Goal: Information Seeking & Learning: Find specific fact

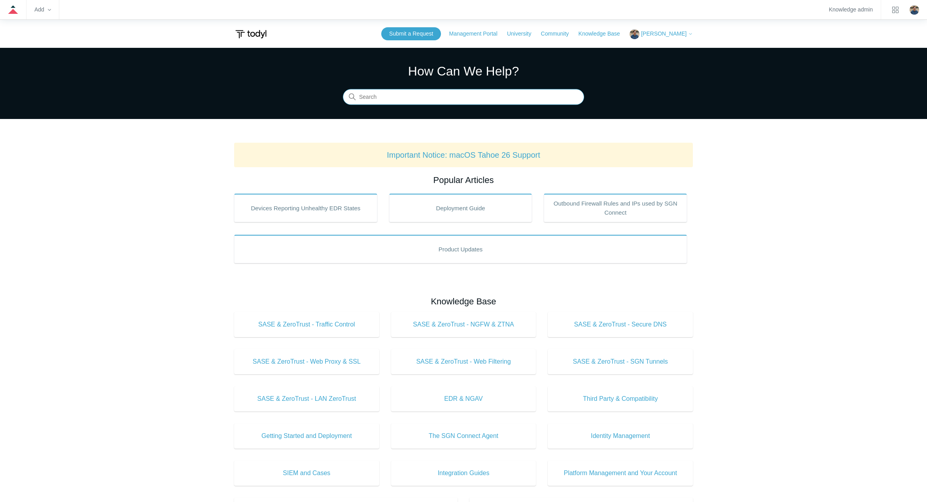
click at [403, 100] on input "Search" at bounding box center [463, 97] width 241 height 16
type input "k"
click at [402, 103] on input "tls un" at bounding box center [463, 97] width 241 height 16
click at [408, 96] on input "tls unsu" at bounding box center [463, 97] width 241 height 16
type input "tls unsu"
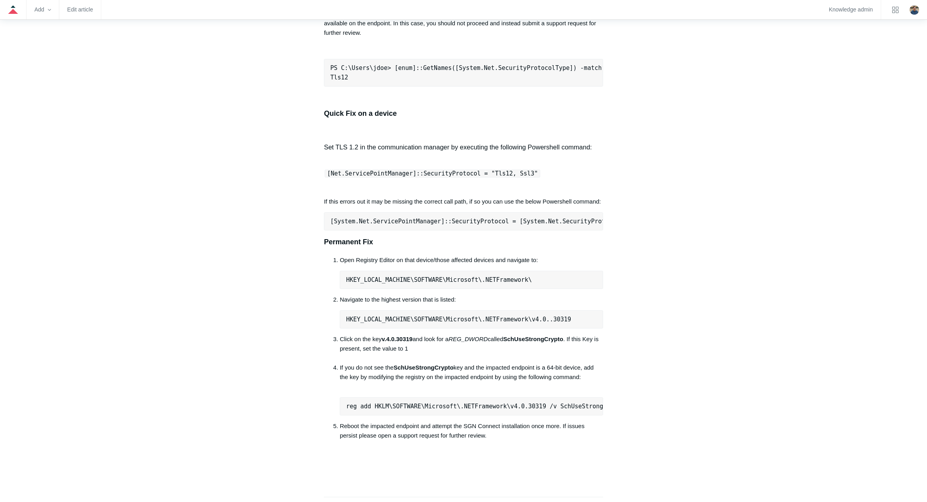
scroll to position [356, 0]
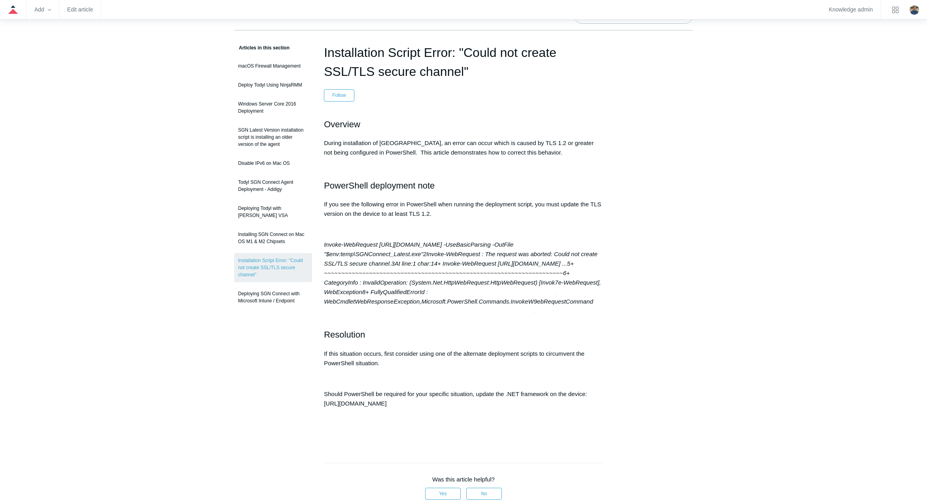
scroll to position [198, 0]
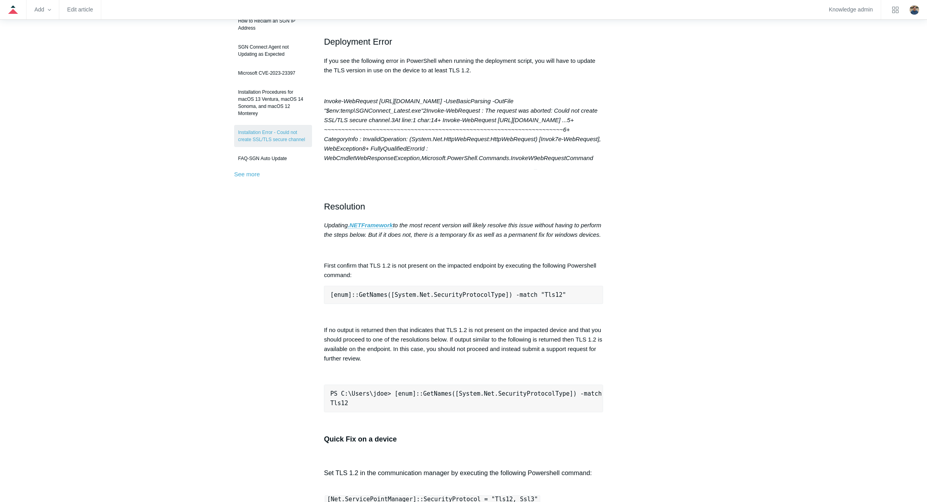
scroll to position [435, 0]
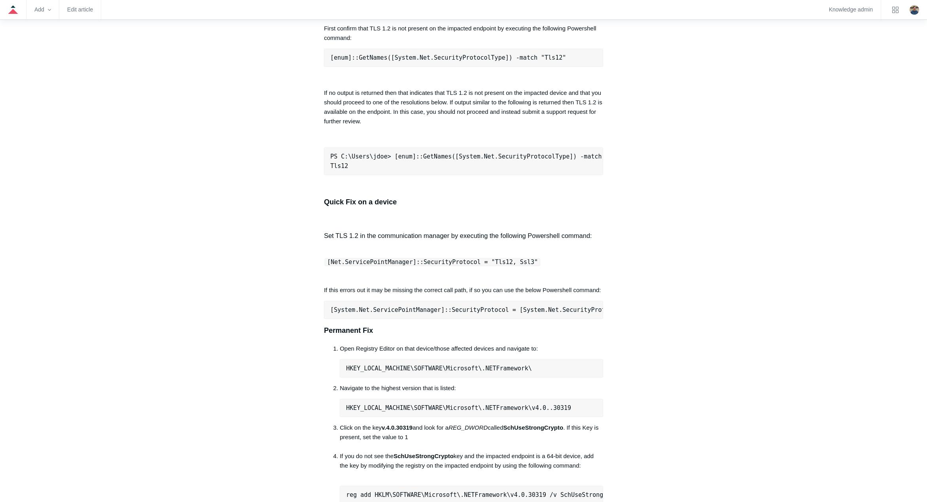
click at [901, 385] on main "Todyl Support Center The SGN Connect Agent SGN Connect Agent Articles in this s…" at bounding box center [463, 225] width 927 height 1224
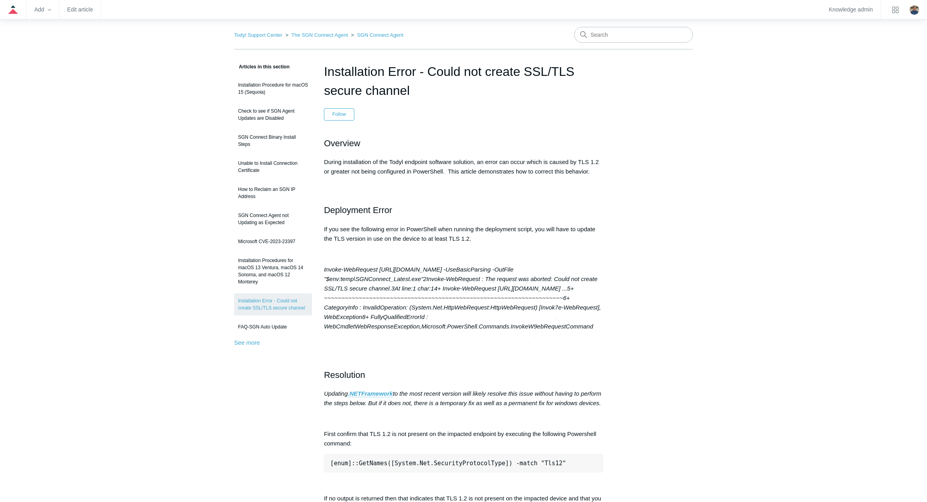
scroll to position [0, 0]
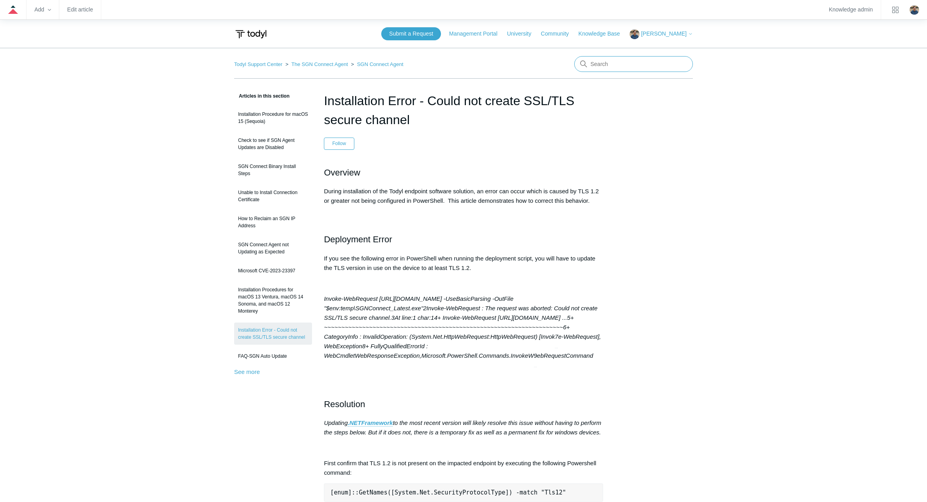
click at [599, 66] on input "Search" at bounding box center [633, 64] width 119 height 16
click at [609, 66] on input "Search" at bounding box center [633, 64] width 119 height 16
click at [601, 63] on input "Search" at bounding box center [633, 64] width 119 height 16
click at [598, 100] on h1 "Installation Error - Could not create SSL/TLS secure channel" at bounding box center [463, 110] width 279 height 38
click at [615, 67] on input "Search" at bounding box center [633, 64] width 119 height 16
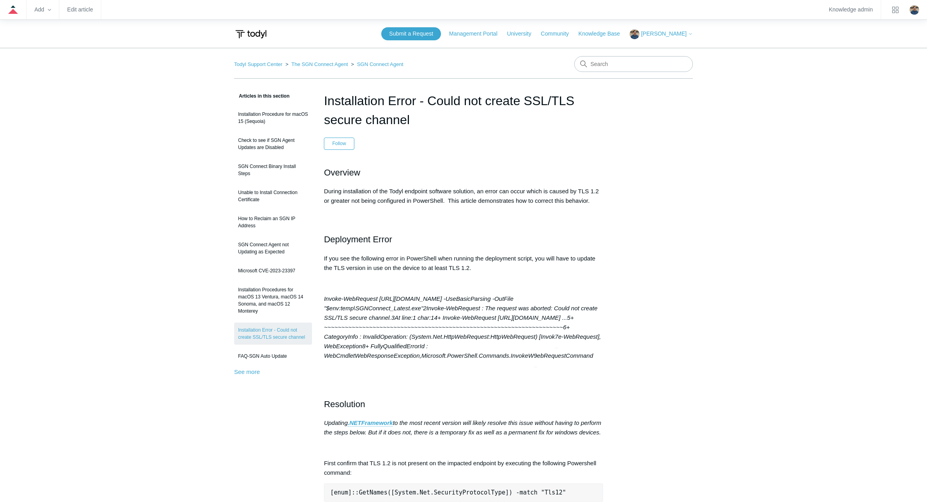
click at [602, 60] on input "Search" at bounding box center [633, 64] width 119 height 16
type input "error code"
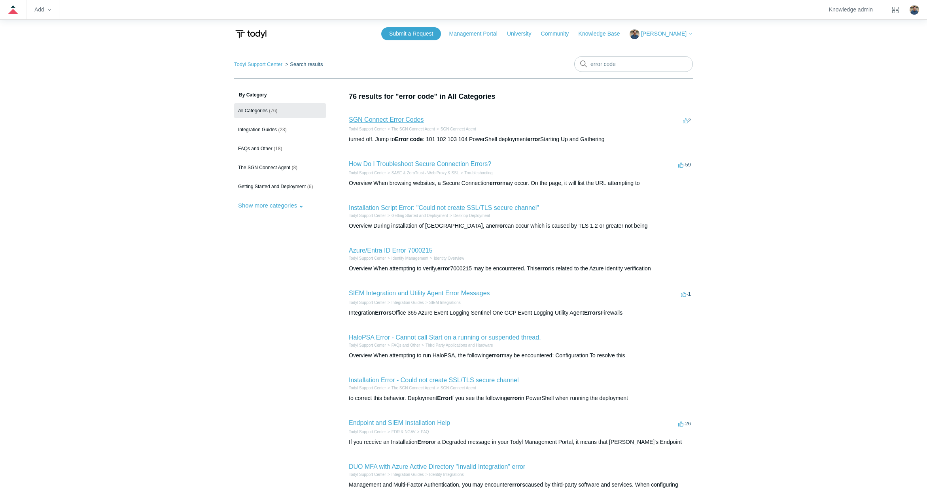
click at [380, 118] on link "SGN Connect Error Codes" at bounding box center [386, 119] width 75 height 7
